Goal: Task Accomplishment & Management: Use online tool/utility

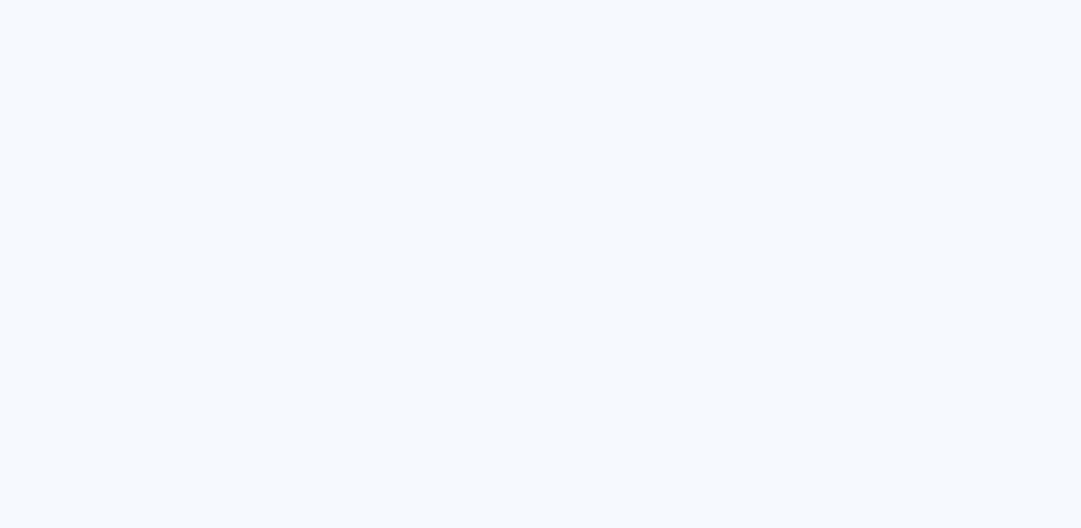
type input "Todas as fotos"
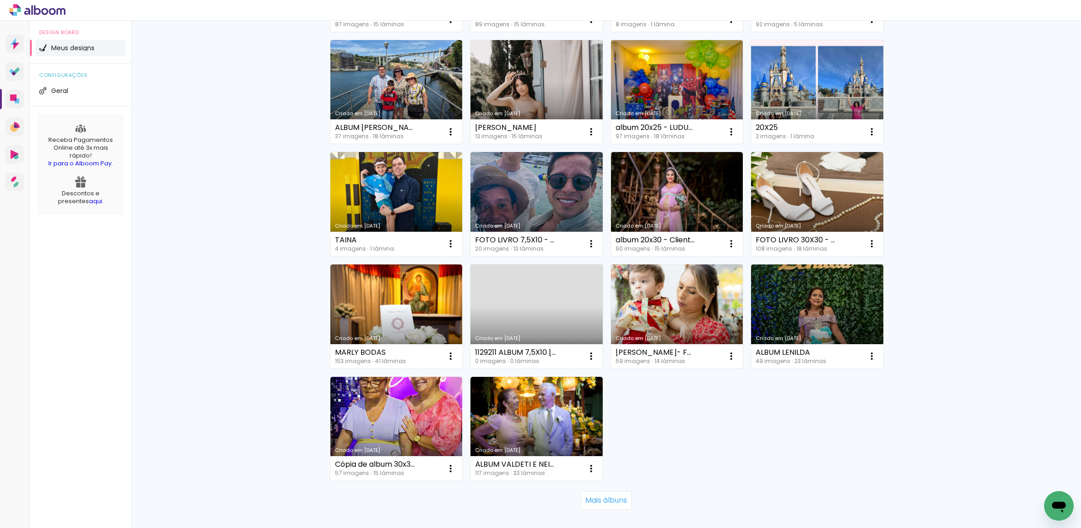
scroll to position [473, 0]
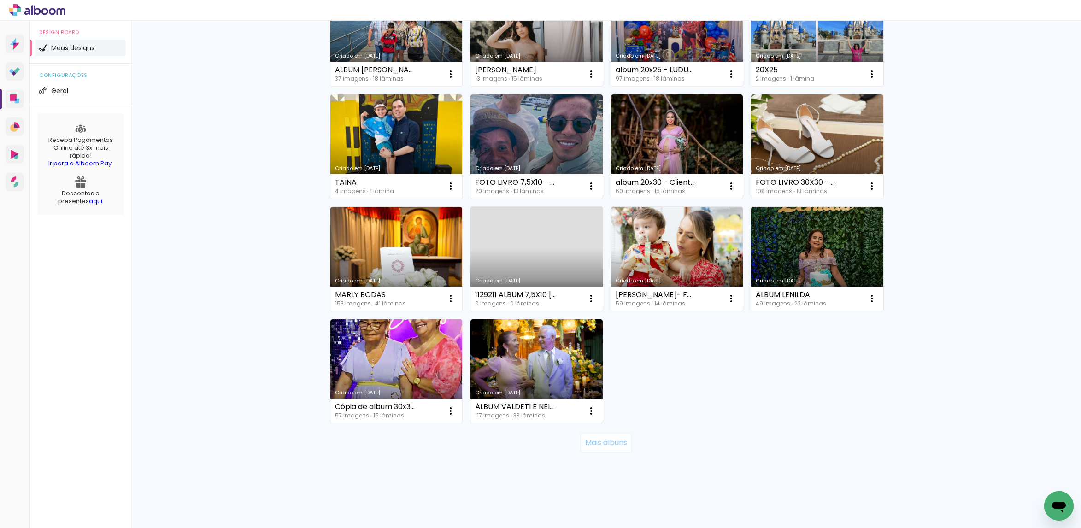
click at [600, 449] on paper-button "Mais álbuns" at bounding box center [605, 442] width 51 height 18
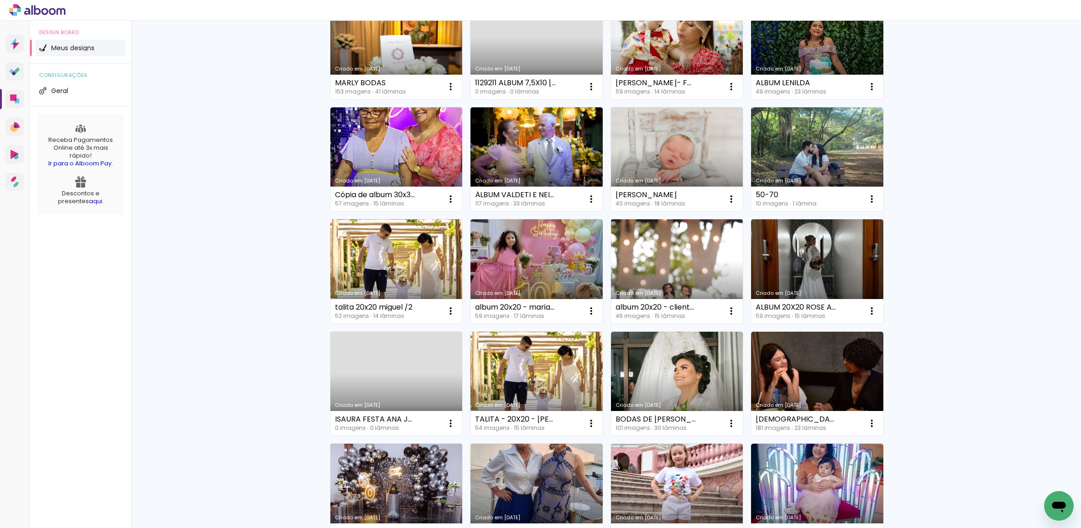
scroll to position [662, 0]
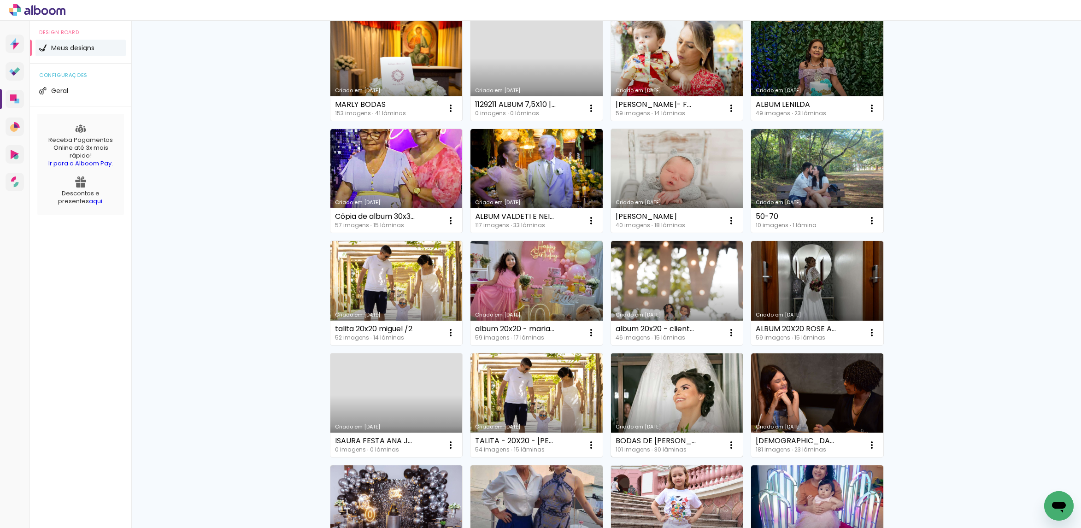
click at [690, 389] on link "Criado em [DATE]" at bounding box center [677, 405] width 132 height 104
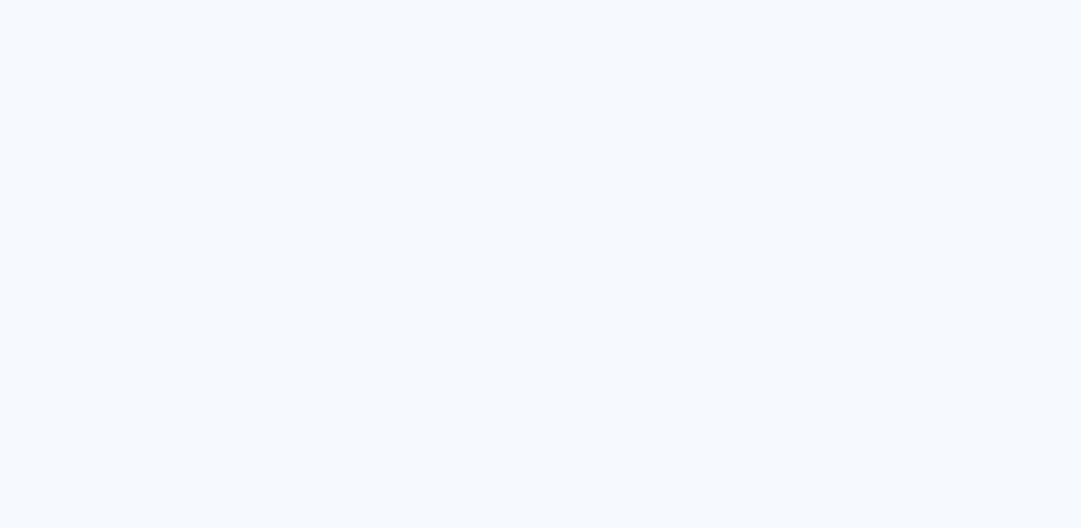
type input "Todas as fotos"
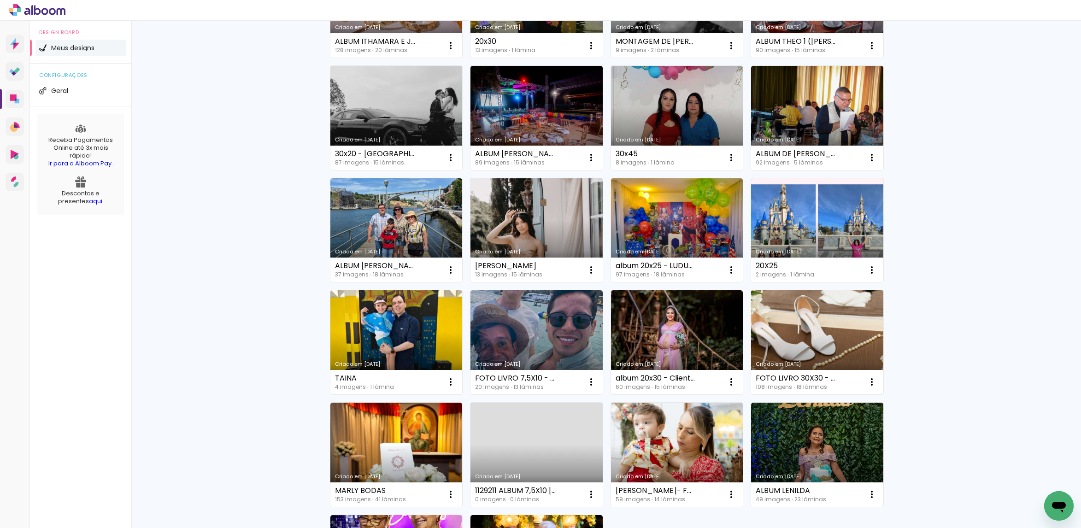
scroll to position [473, 0]
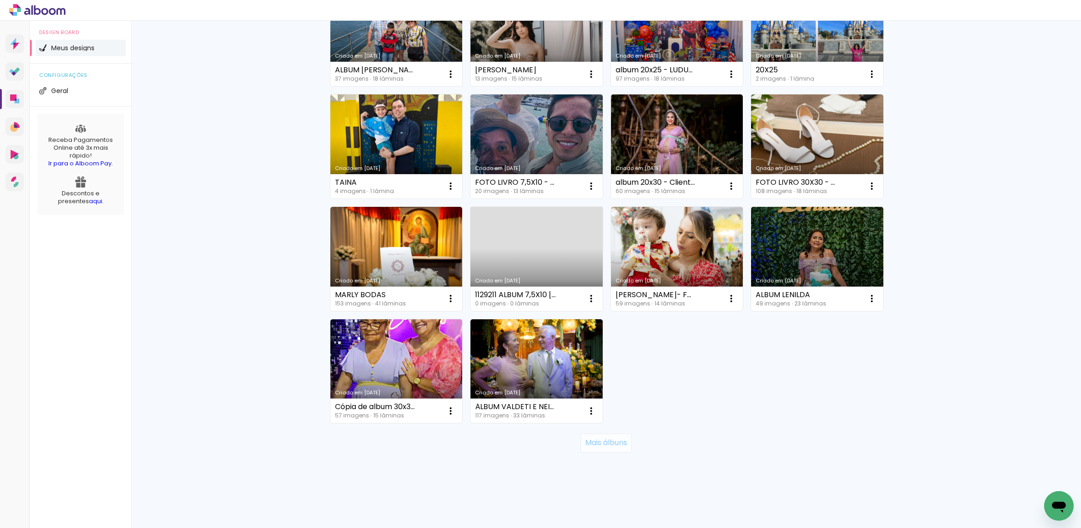
click at [0, 0] on slot "Mais álbuns" at bounding box center [0, 0] width 0 height 0
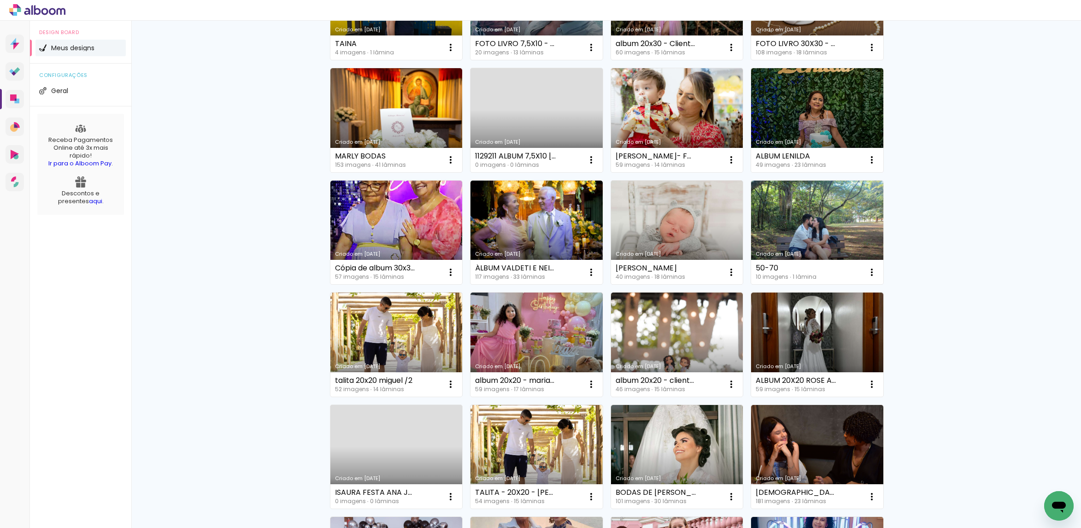
scroll to position [680, 0]
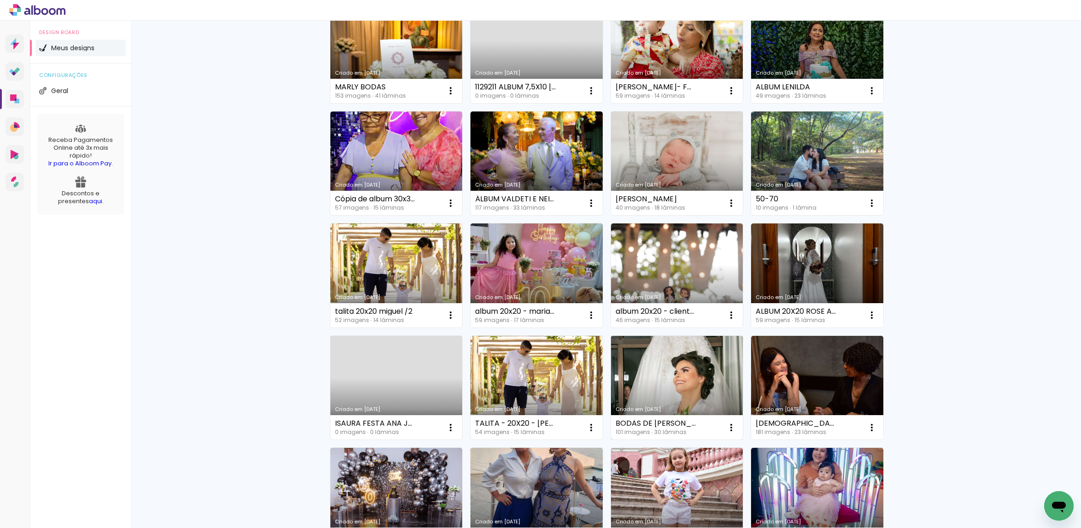
click at [691, 395] on link "Criado em [DATE]" at bounding box center [677, 388] width 132 height 104
